Goal: Find specific page/section: Find specific page/section

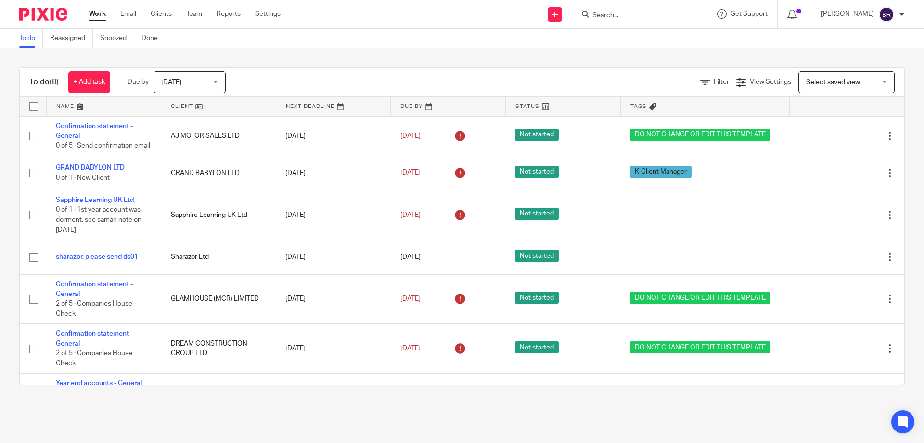
click at [663, 21] on div at bounding box center [640, 14] width 135 height 28
click at [659, 13] on input "Search" at bounding box center [635, 16] width 87 height 9
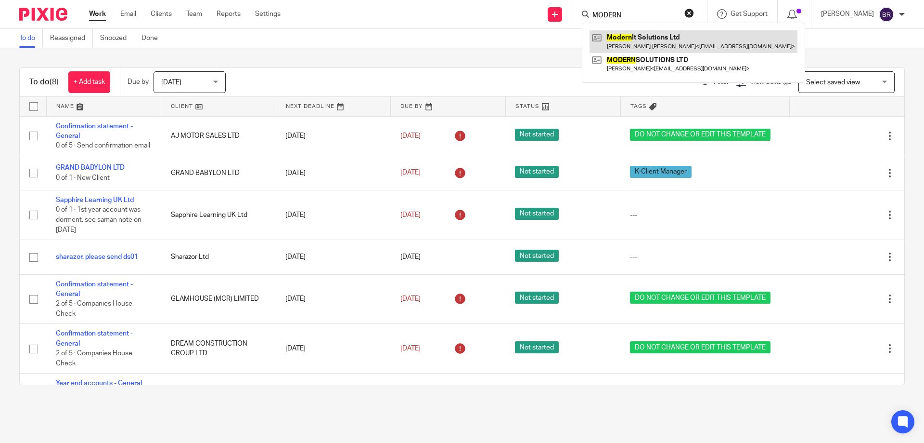
type input "MODERN"
click at [671, 47] on link at bounding box center [694, 41] width 208 height 22
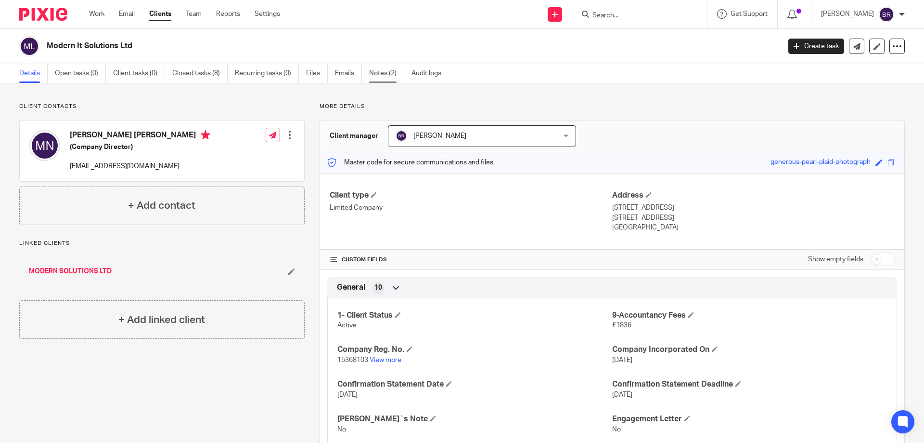
click at [387, 79] on link "Notes (2)" at bounding box center [386, 73] width 35 height 19
click at [386, 359] on link "View more" at bounding box center [386, 359] width 32 height 7
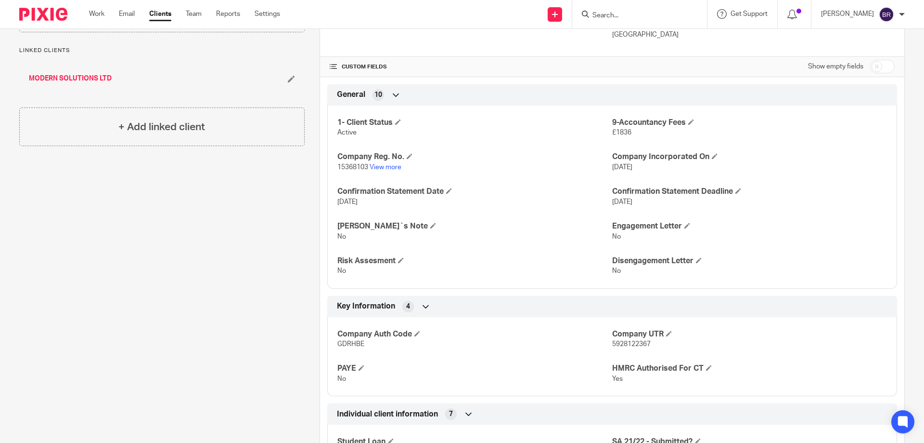
click at [630, 343] on span "5928122367" at bounding box center [631, 343] width 39 height 7
copy span "5928122367"
click at [353, 345] on span "GDRHBE" at bounding box center [351, 343] width 27 height 7
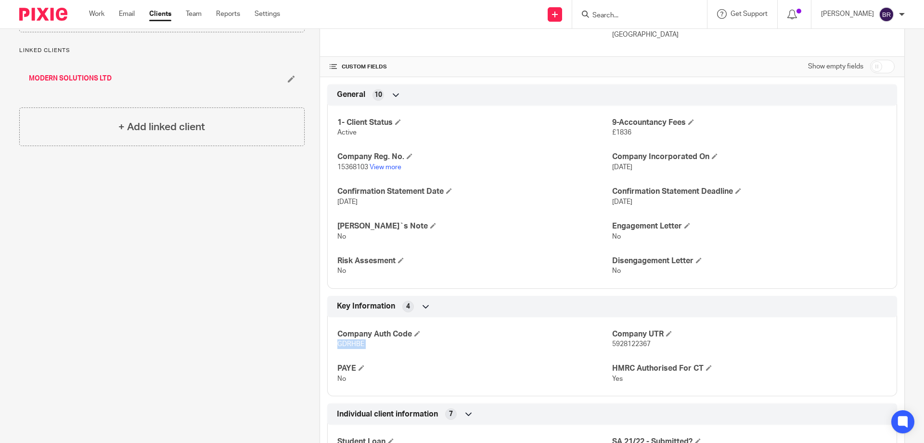
click at [353, 345] on span "GDRHBE" at bounding box center [351, 343] width 27 height 7
copy p "GDRHBE"
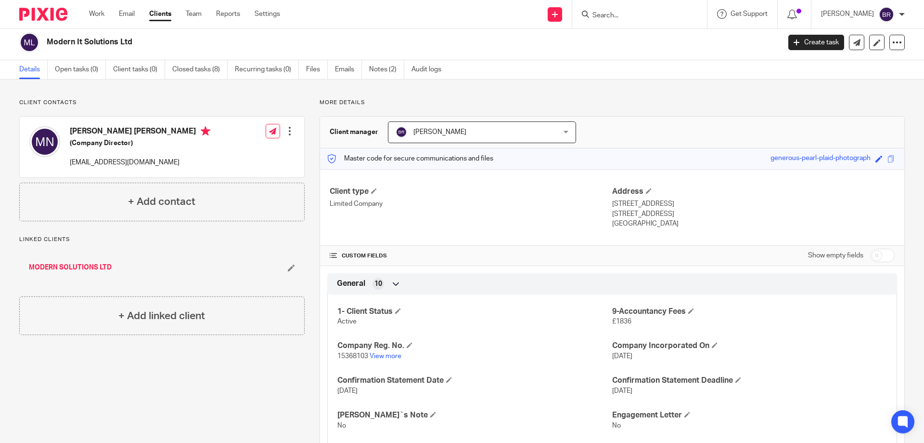
scroll to position [0, 0]
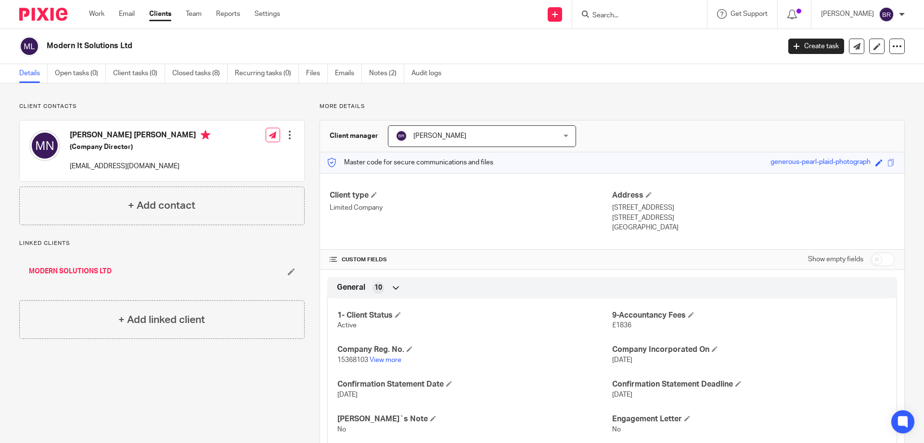
click at [74, 270] on link "MODERN SOLUTIONS LTD" at bounding box center [70, 271] width 83 height 10
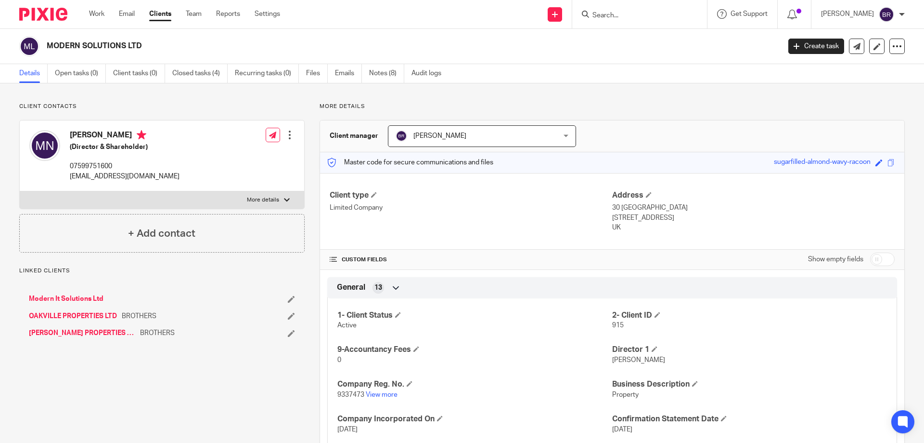
click at [268, 196] on p "More details" at bounding box center [263, 200] width 32 height 8
click at [20, 191] on input "More details" at bounding box center [19, 191] width 0 height 0
checkbox input "true"
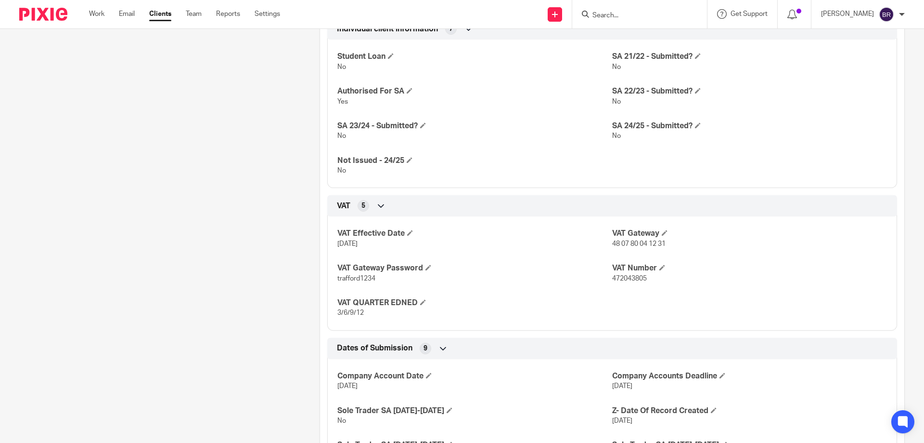
scroll to position [578, 0]
click at [636, 275] on span "472043805" at bounding box center [629, 277] width 35 height 7
copy span "472043805"
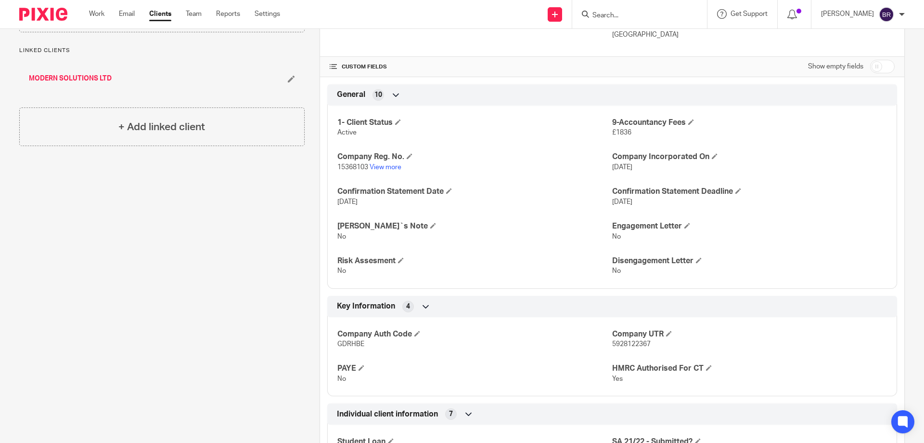
scroll to position [0, 0]
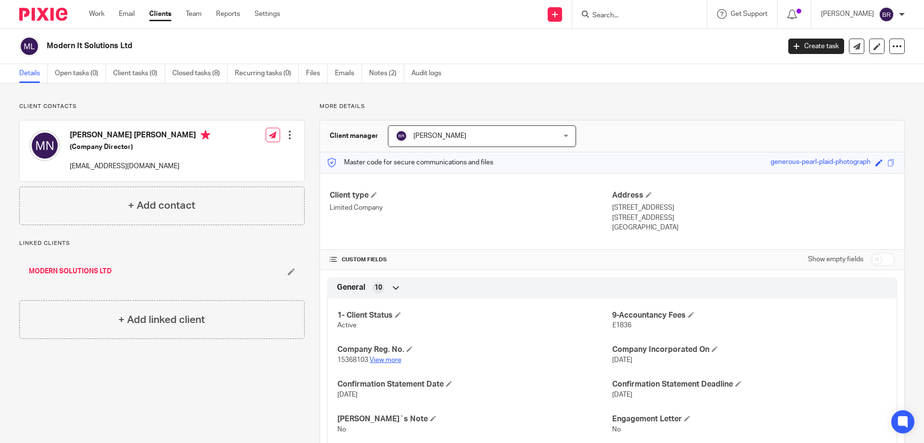
click at [376, 360] on link "View more" at bounding box center [386, 359] width 32 height 7
